Goal: Transaction & Acquisition: Purchase product/service

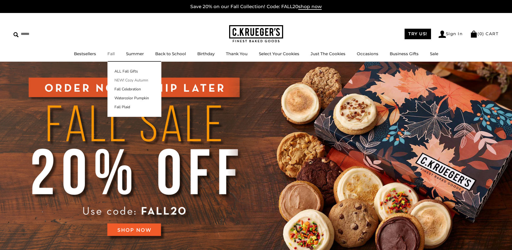
click at [124, 80] on link "NEW! Cozy Autumn" at bounding box center [134, 80] width 53 height 6
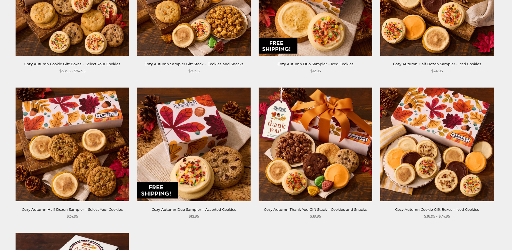
scroll to position [297, 0]
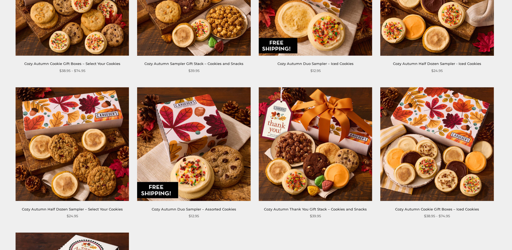
click at [437, 136] on img at bounding box center [438, 144] width 114 height 114
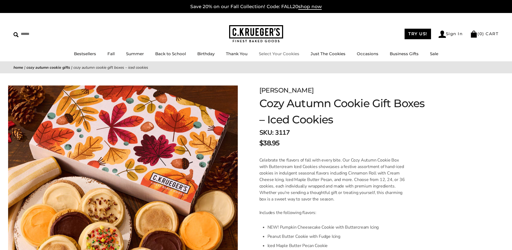
click at [292, 53] on link "Select Your Cookies" at bounding box center [279, 53] width 41 height 5
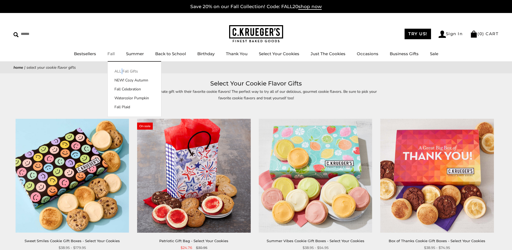
click at [123, 68] on div "ALL Fall Gifts NEW! Cozy Autumn Fall Celebration Watercolor Pumpkin Fall Plaid" at bounding box center [135, 89] width 54 height 55
click at [123, 71] on link "ALL Fall Gifts" at bounding box center [134, 71] width 53 height 6
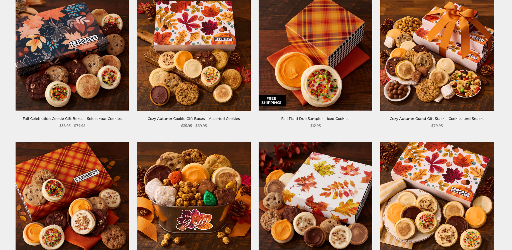
scroll to position [135, 0]
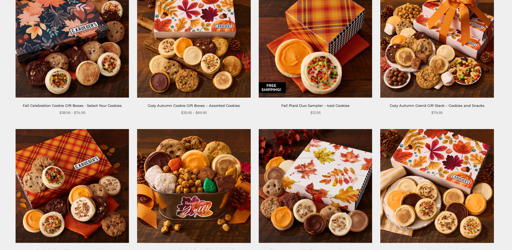
click at [104, 69] on img at bounding box center [72, 41] width 114 height 114
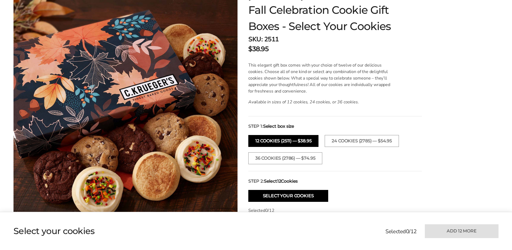
scroll to position [81, 0]
